Goal: Navigation & Orientation: Find specific page/section

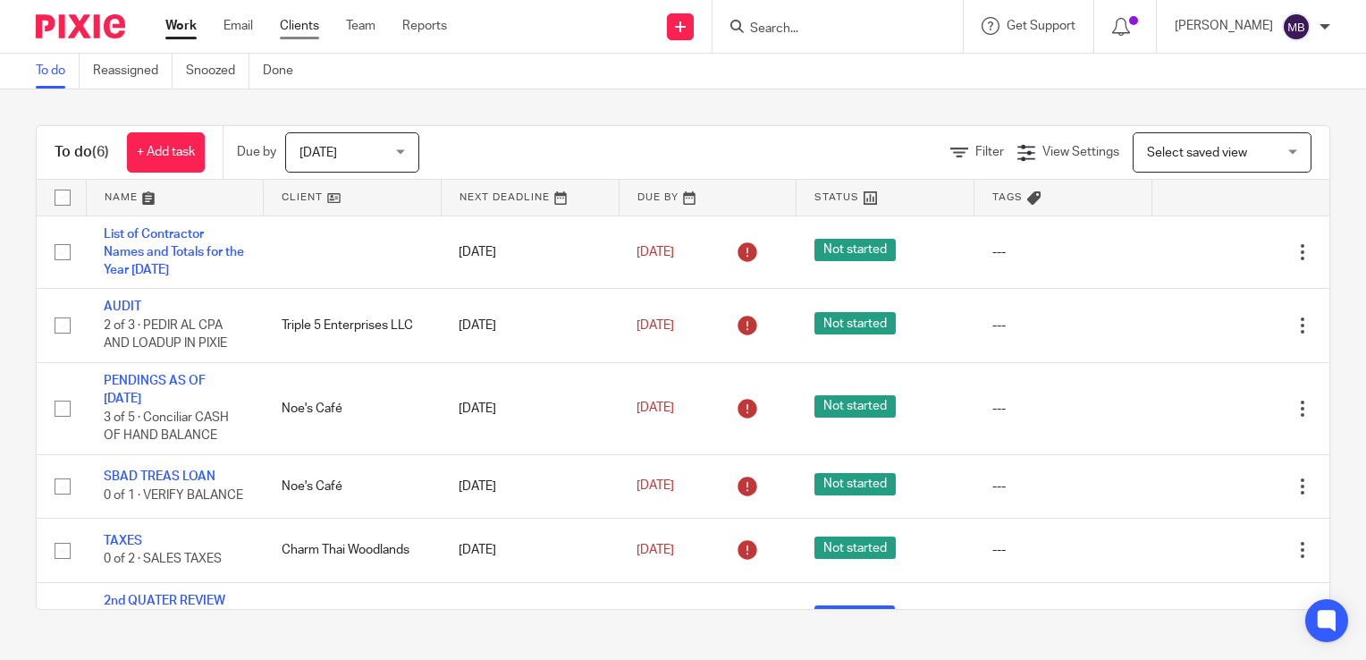
click at [297, 26] on link "Clients" at bounding box center [299, 26] width 39 height 18
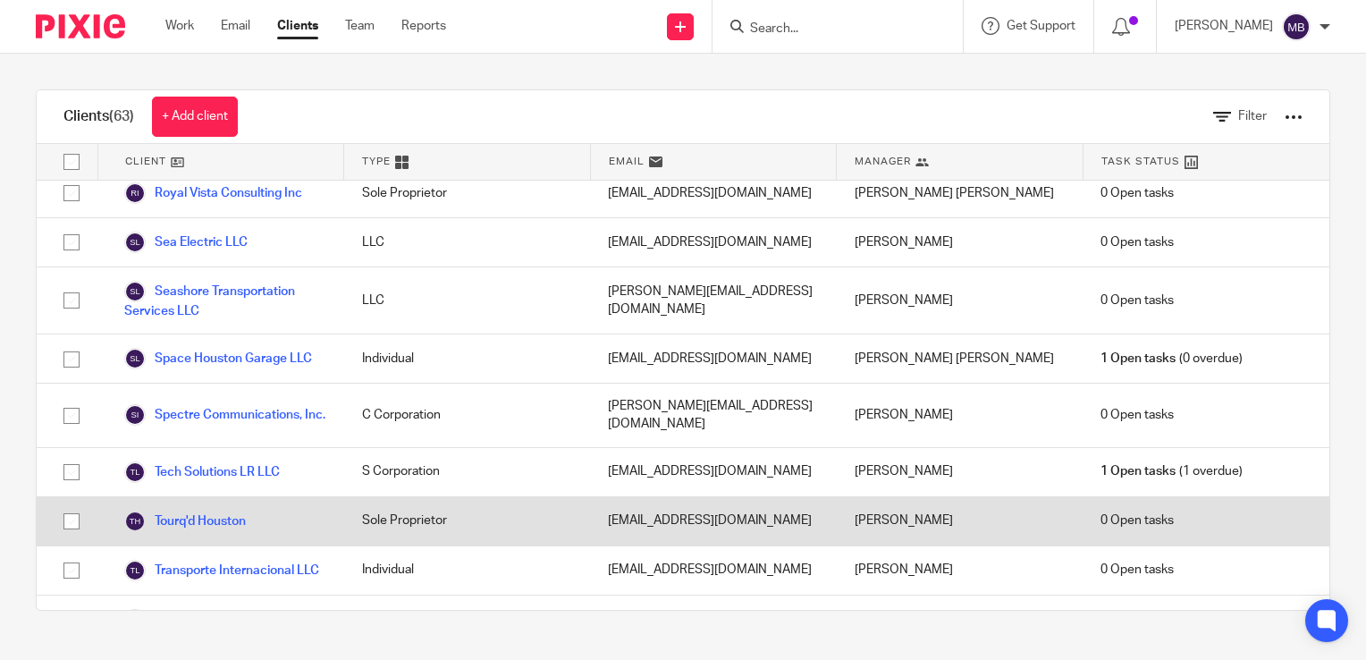
scroll to position [2849, 0]
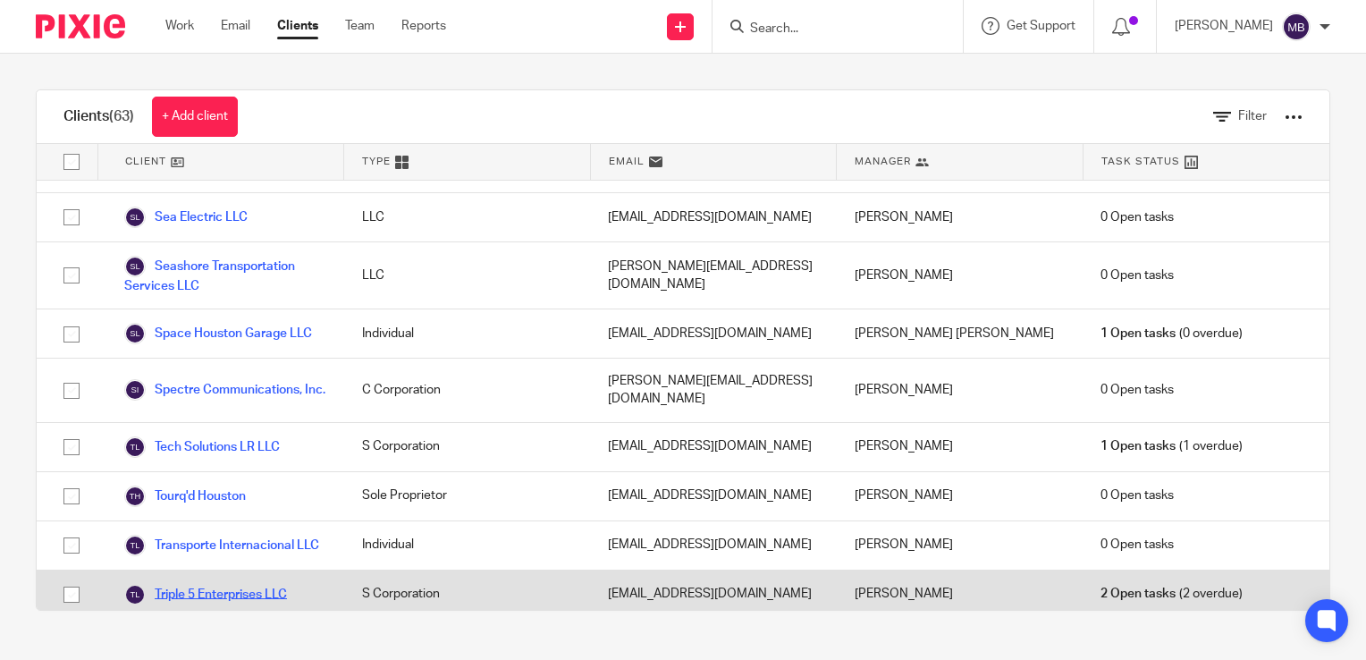
click at [250, 584] on link "Triple 5 Enterprises LLC" at bounding box center [205, 594] width 163 height 21
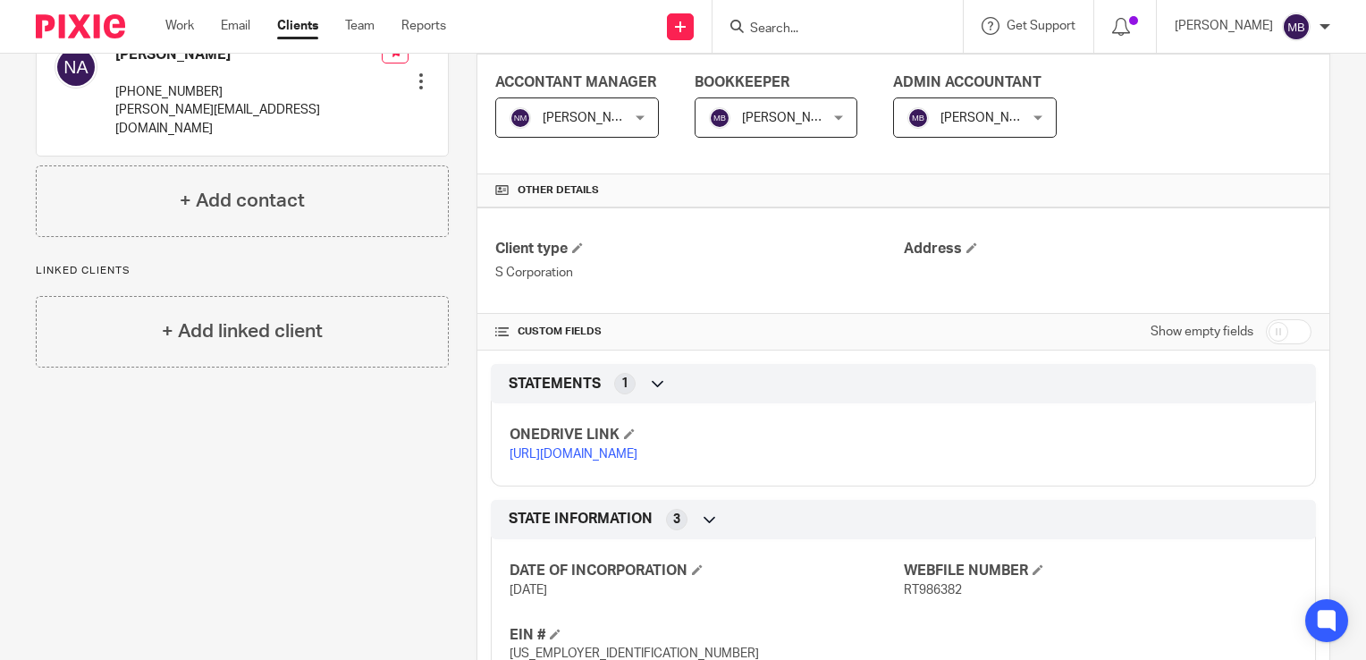
scroll to position [358, 0]
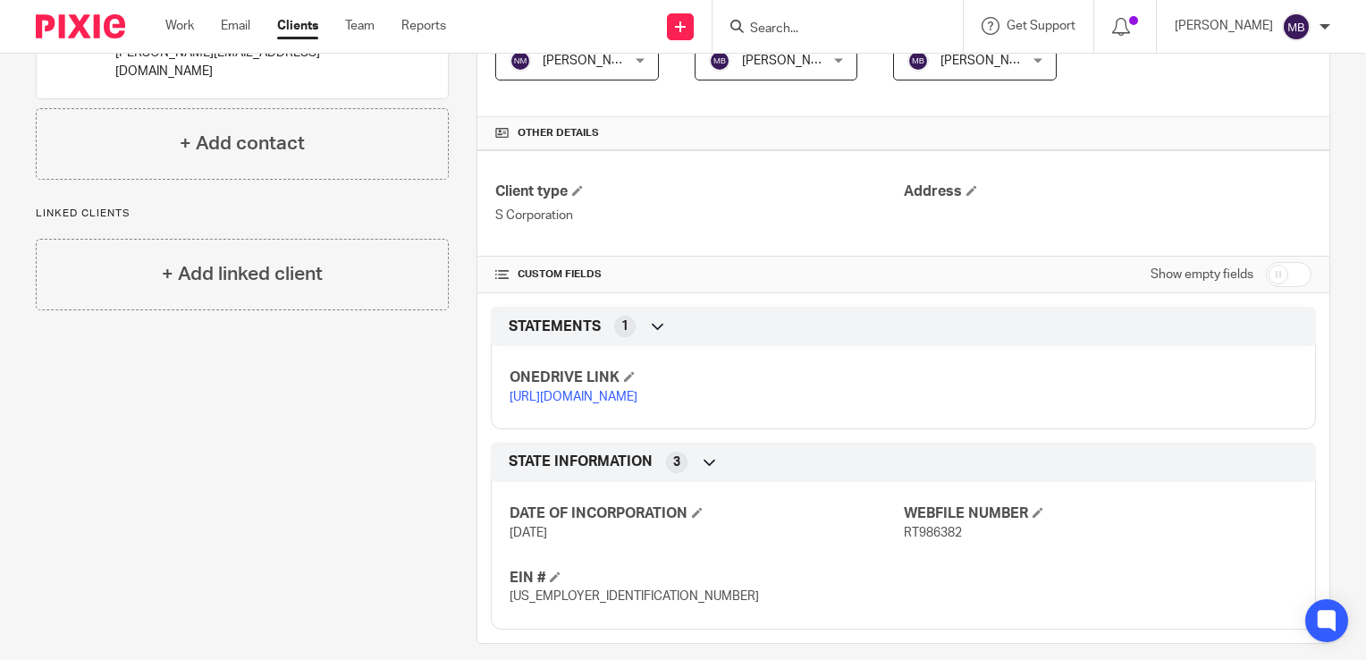
click at [637, 403] on link "https://ccfstaxes-my.sharepoint.com/:f:/g/personal/angie_ccfsbookkeeping_com/Eo…" at bounding box center [573, 397] width 128 height 13
